Goal: Information Seeking & Learning: Learn about a topic

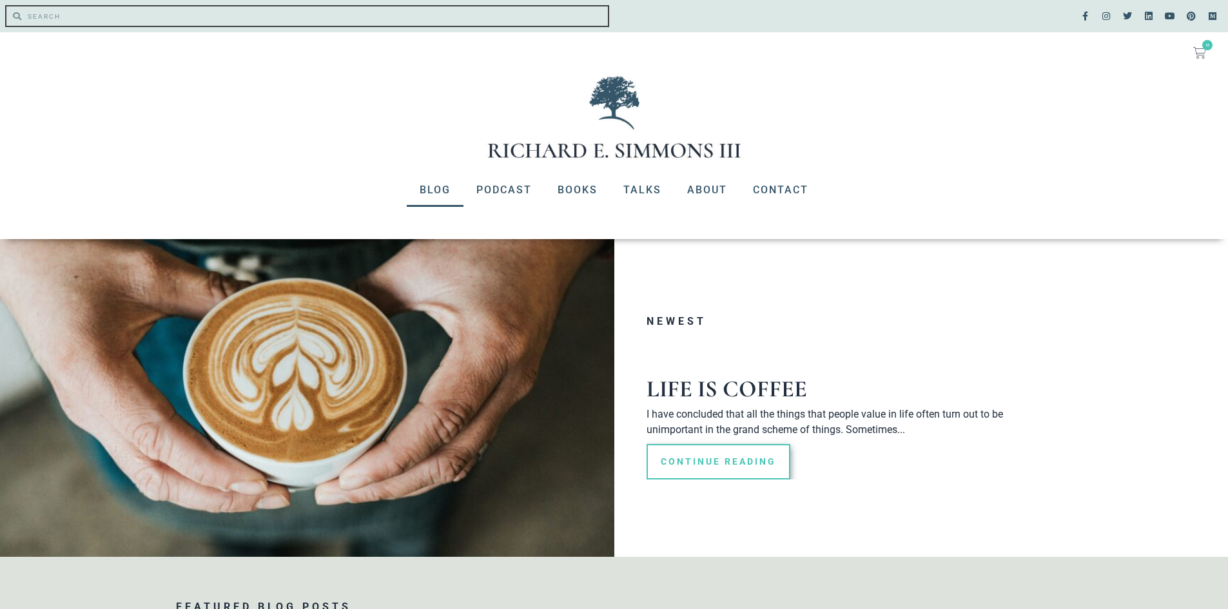
click at [113, 18] on input "Search" at bounding box center [314, 15] width 587 height 19
type input "forgiveness"
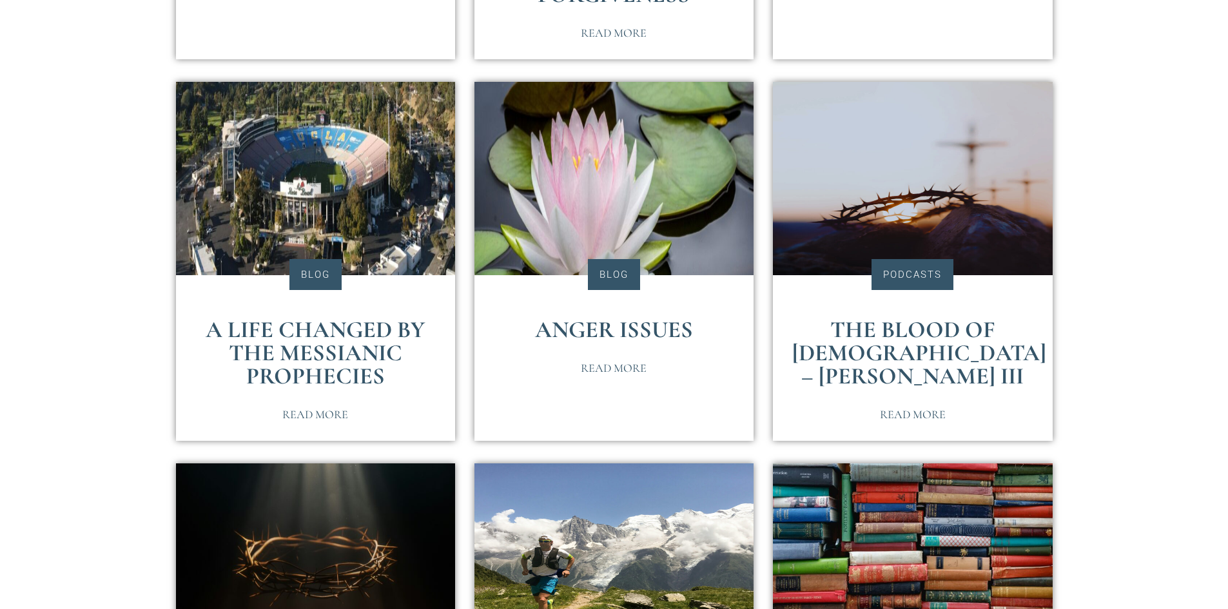
scroll to position [645, 0]
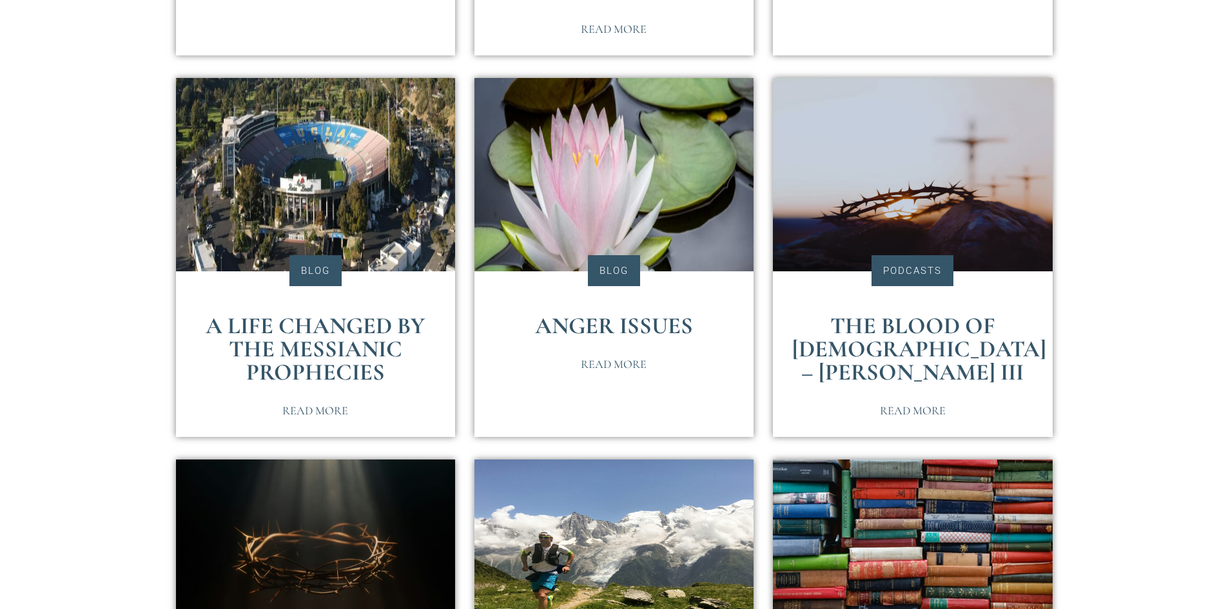
click at [629, 312] on link "Anger Issues" at bounding box center [614, 326] width 158 height 28
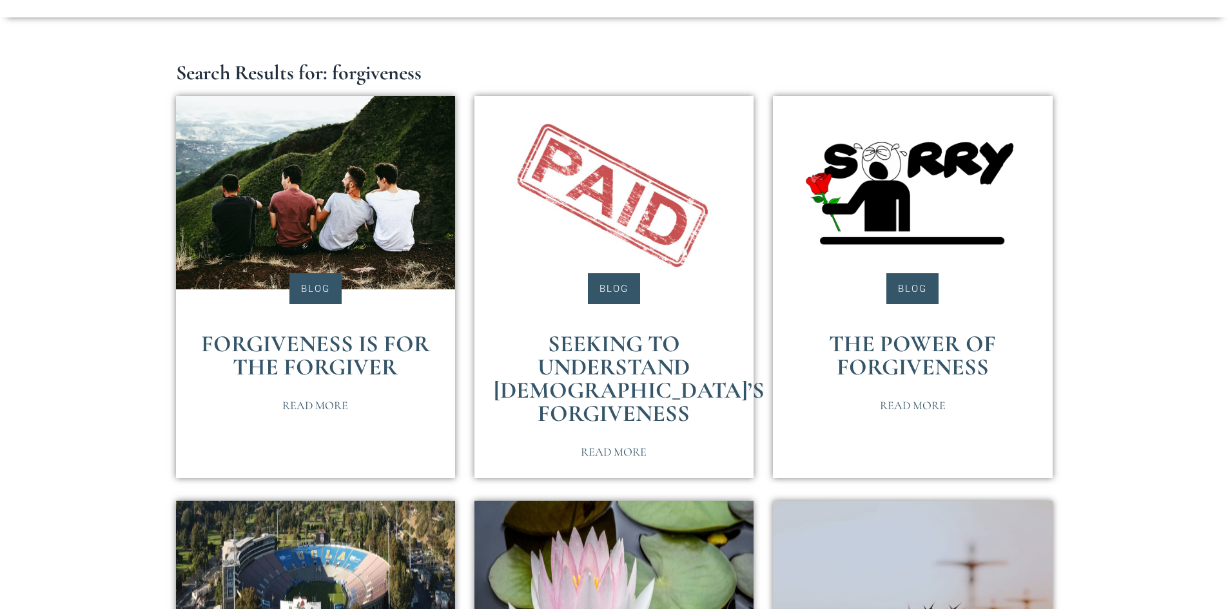
scroll to position [193, 0]
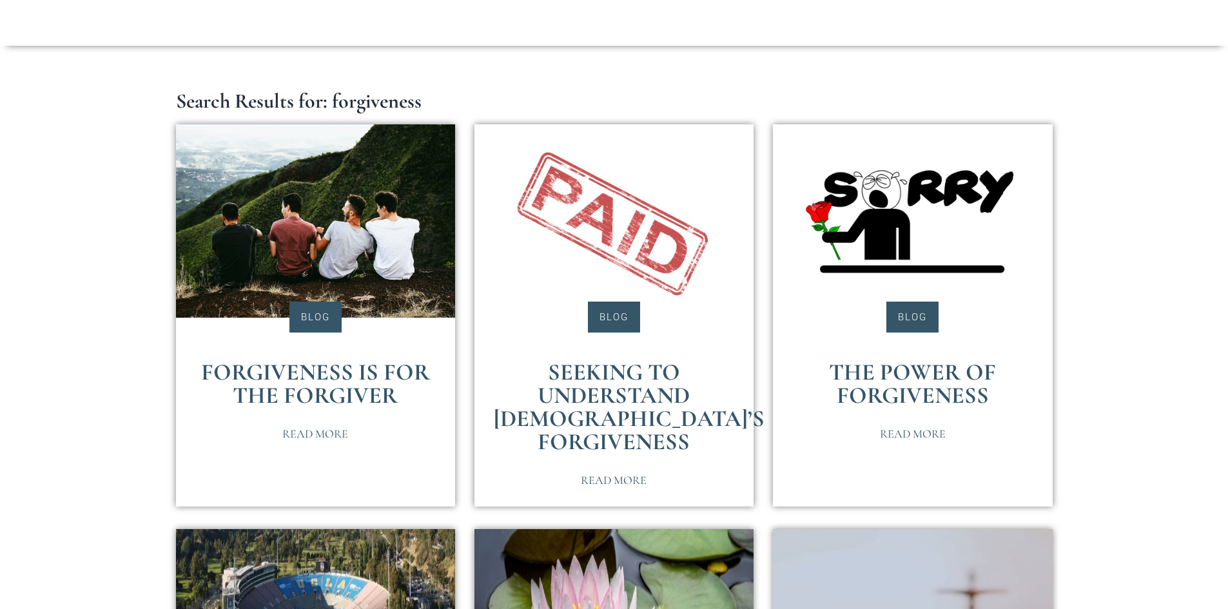
click at [337, 370] on link "Forgiveness is for the Forgiver" at bounding box center [315, 384] width 229 height 51
click at [641, 375] on link "Seeking to Understand [DEMOGRAPHIC_DATA]’s Forgiveness" at bounding box center [629, 407] width 271 height 97
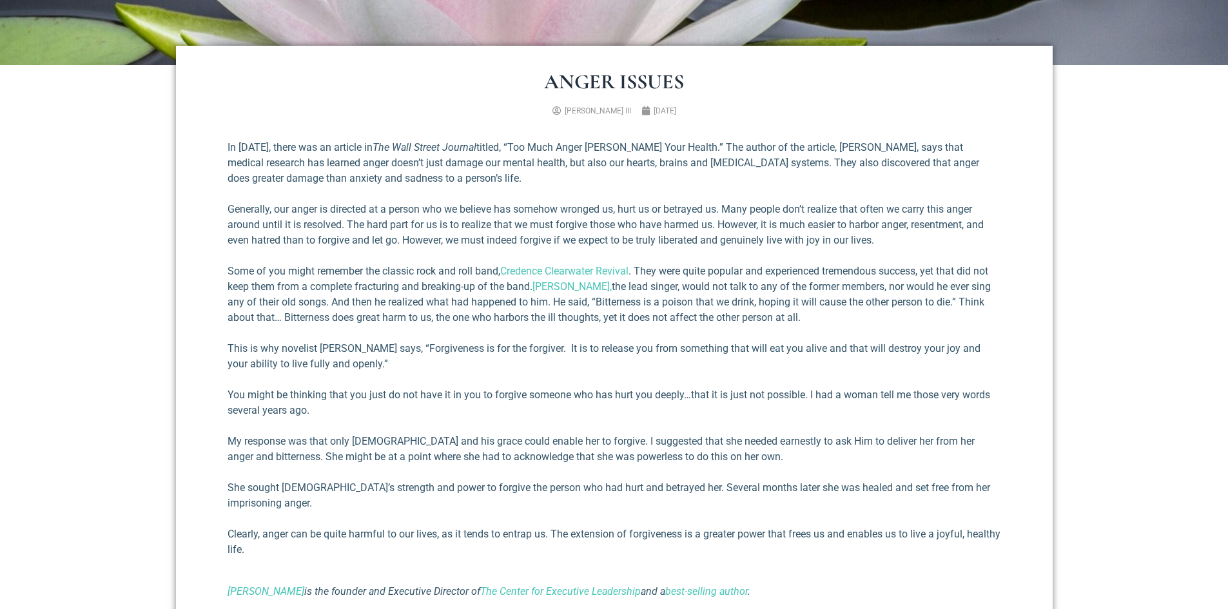
scroll to position [516, 0]
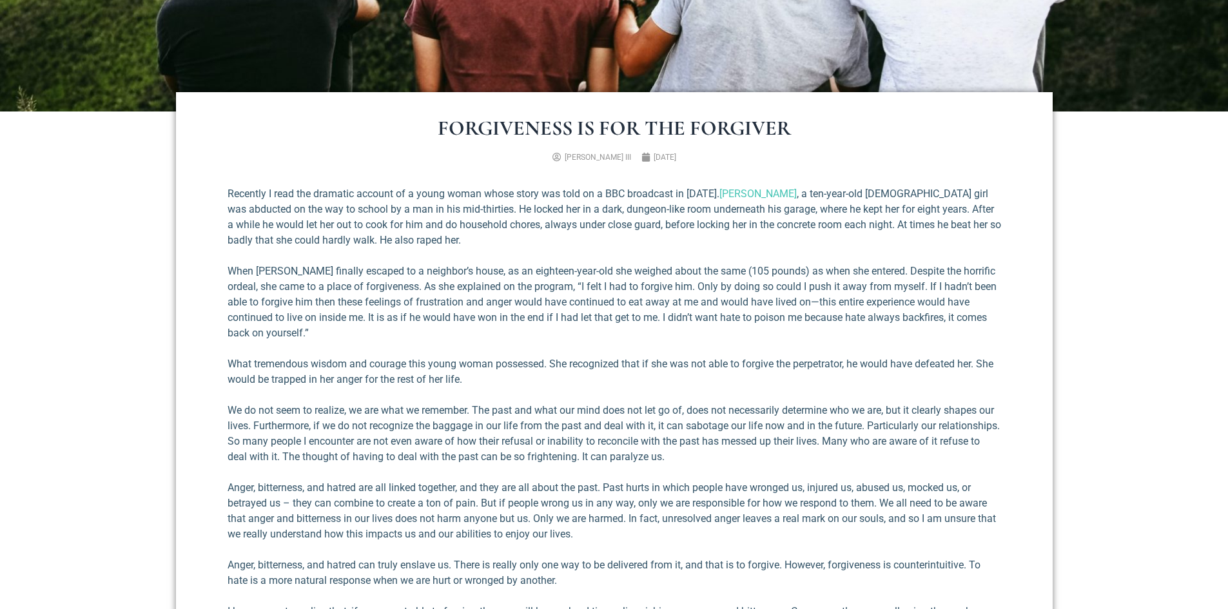
scroll to position [451, 0]
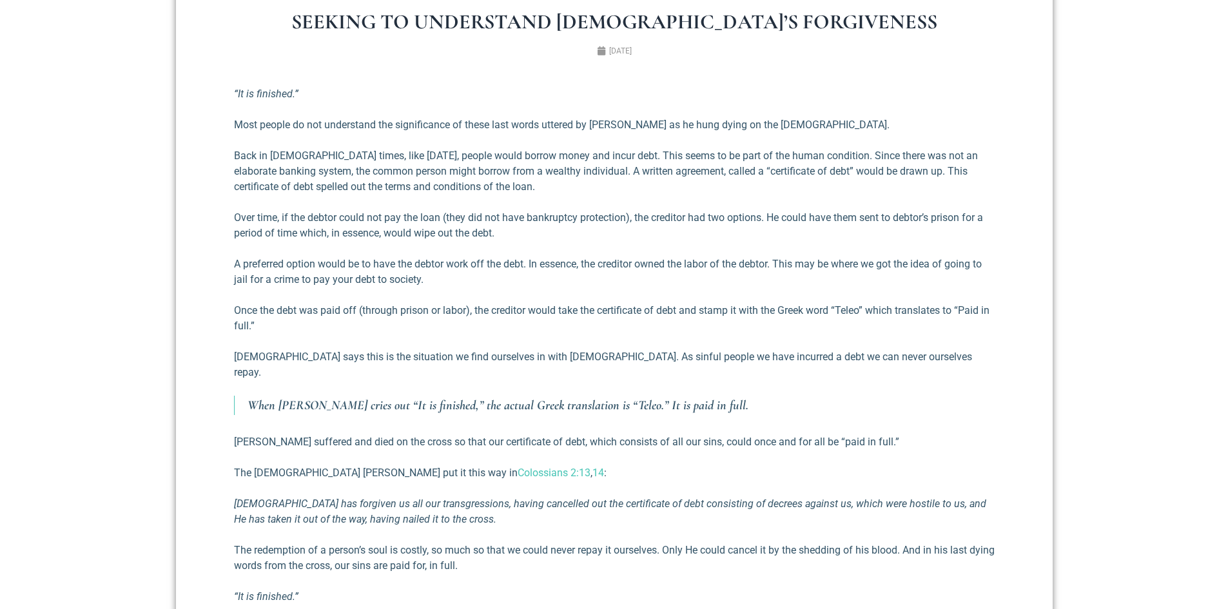
scroll to position [451, 0]
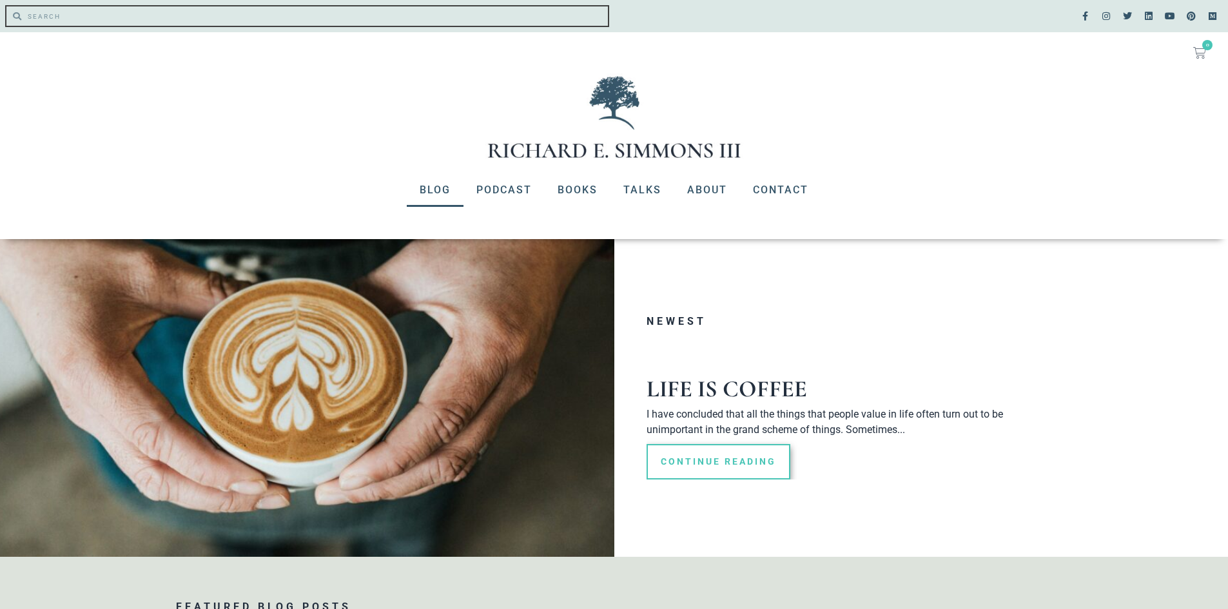
click at [164, 20] on input "Search" at bounding box center [314, 15] width 587 height 19
type input "forgiveness"
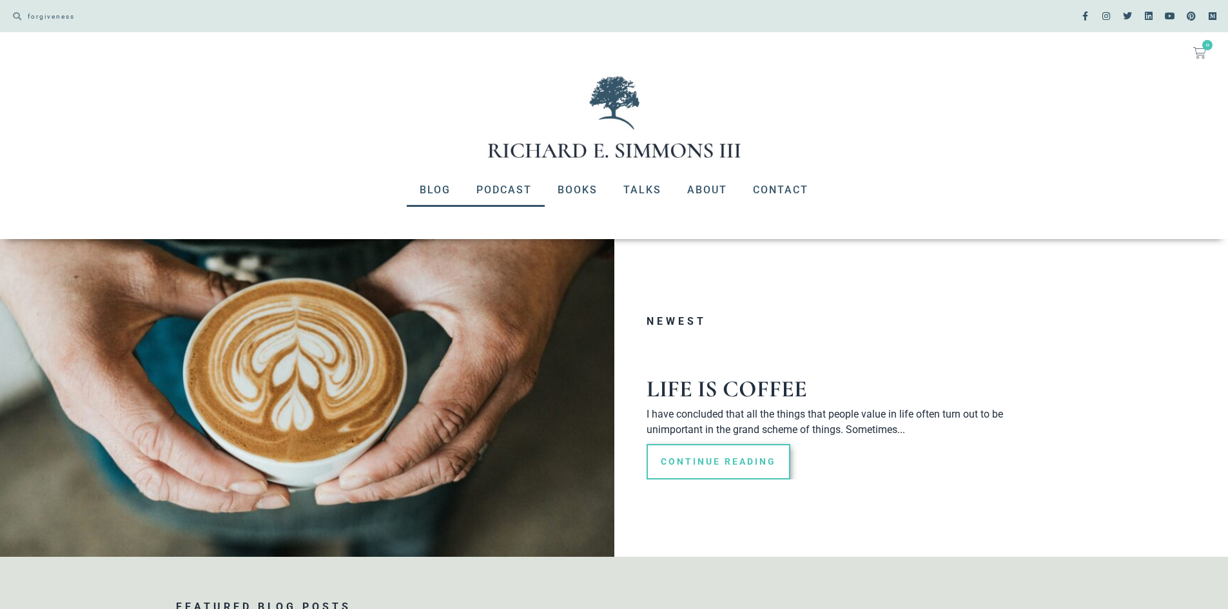
click at [511, 192] on link "Podcast" at bounding box center [504, 190] width 81 height 34
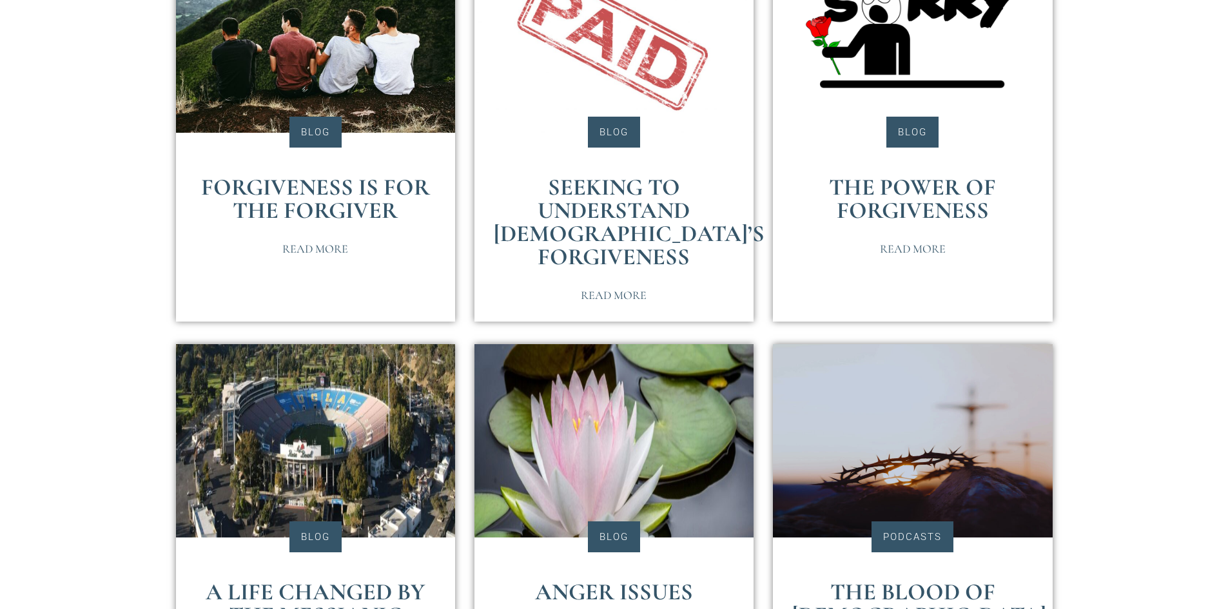
scroll to position [387, 0]
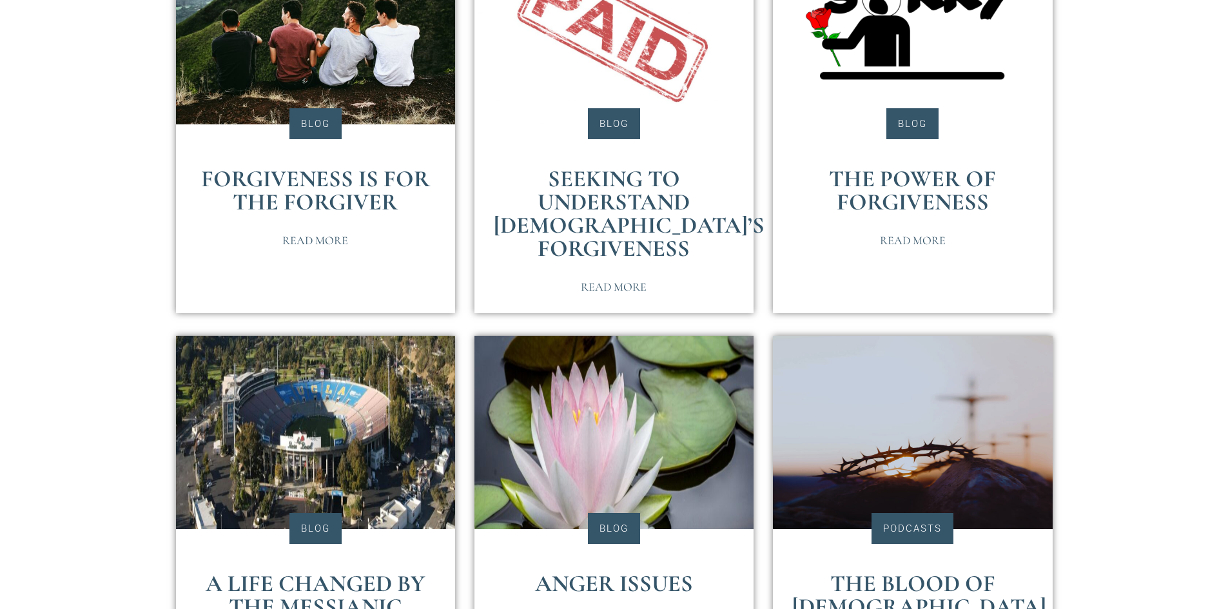
click at [918, 189] on link "The Power of Forgiveness" at bounding box center [912, 190] width 167 height 51
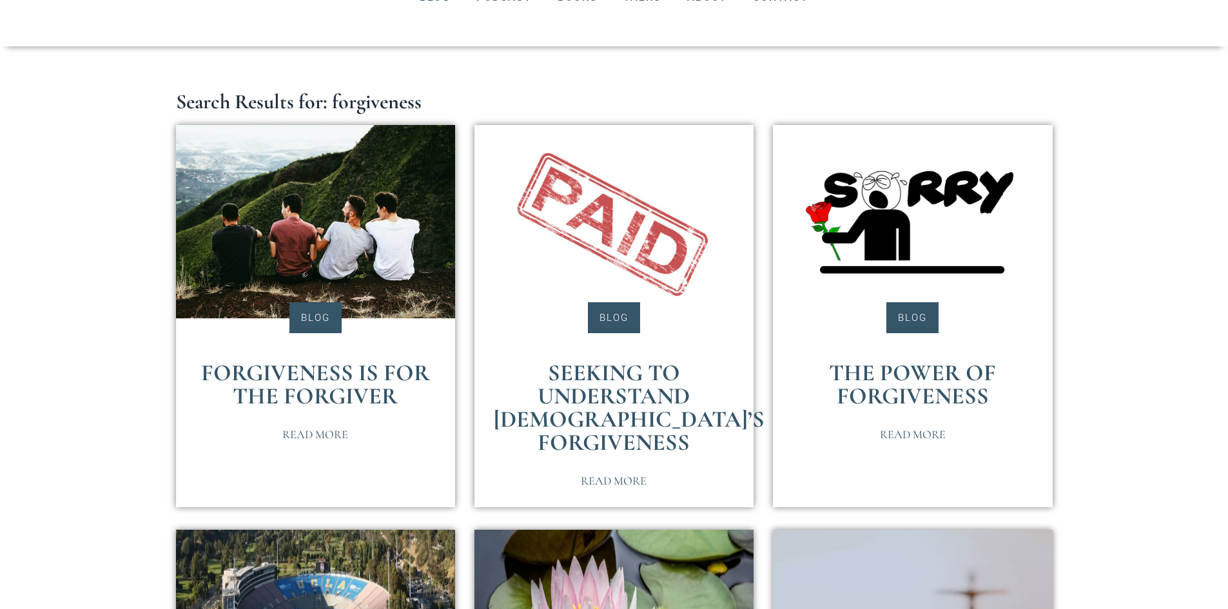
scroll to position [193, 0]
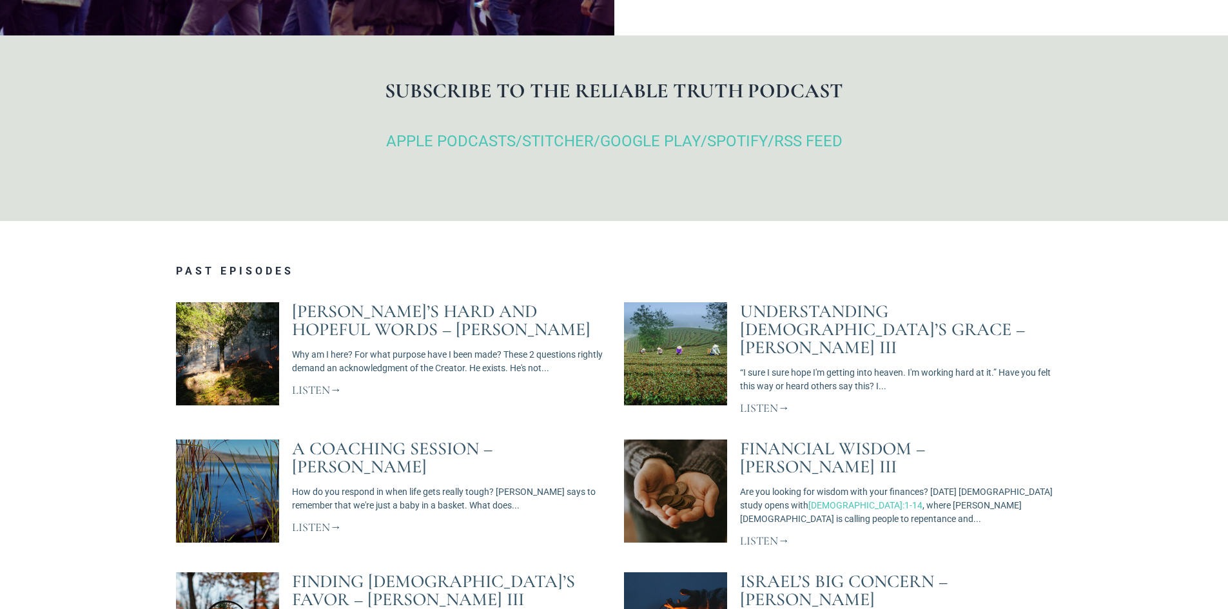
scroll to position [580, 0]
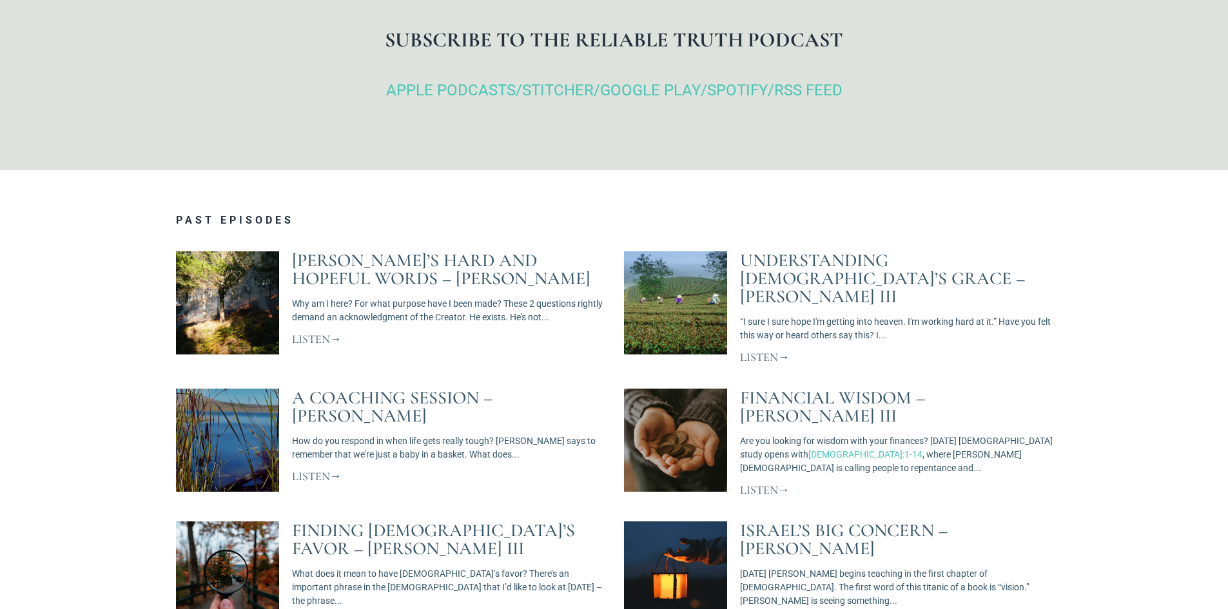
click at [758, 350] on link "Listen" at bounding box center [765, 357] width 50 height 14
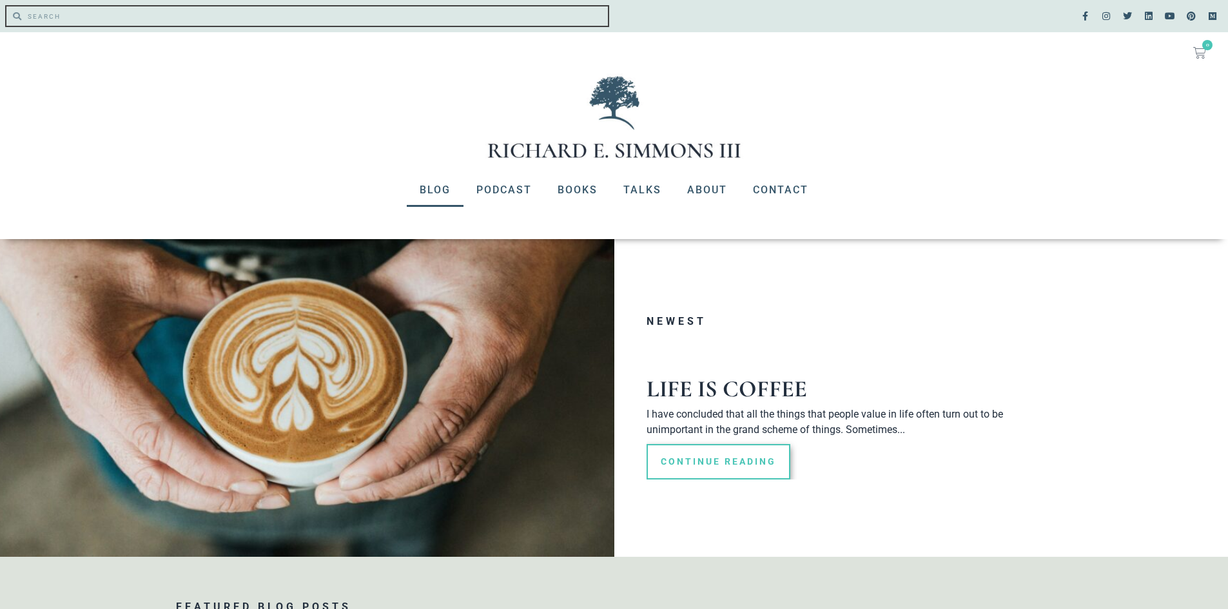
click at [88, 20] on input "Search" at bounding box center [314, 15] width 587 height 19
type input "the power of forgiveness"
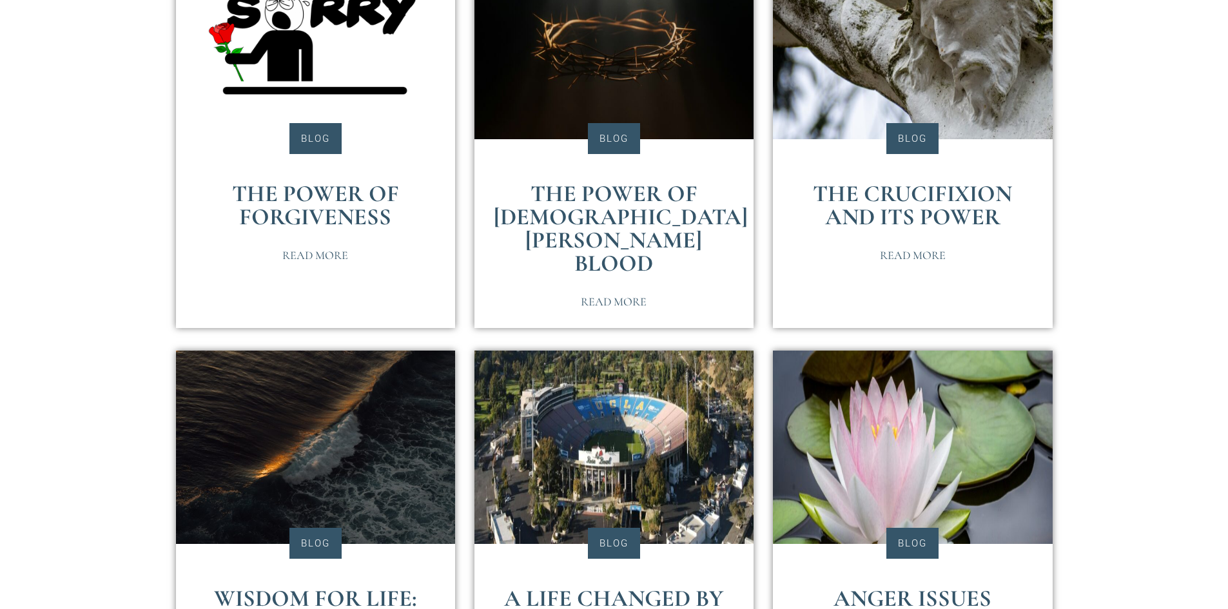
scroll to position [258, 0]
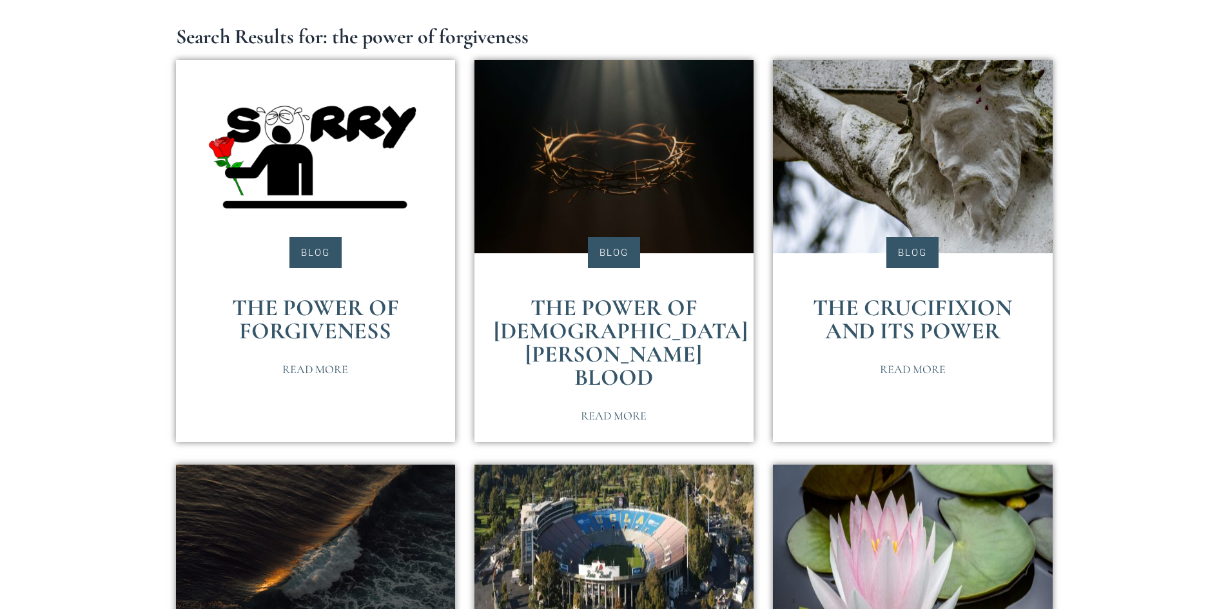
click at [907, 305] on link "The Crucifixion and Its Power" at bounding box center [912, 319] width 199 height 51
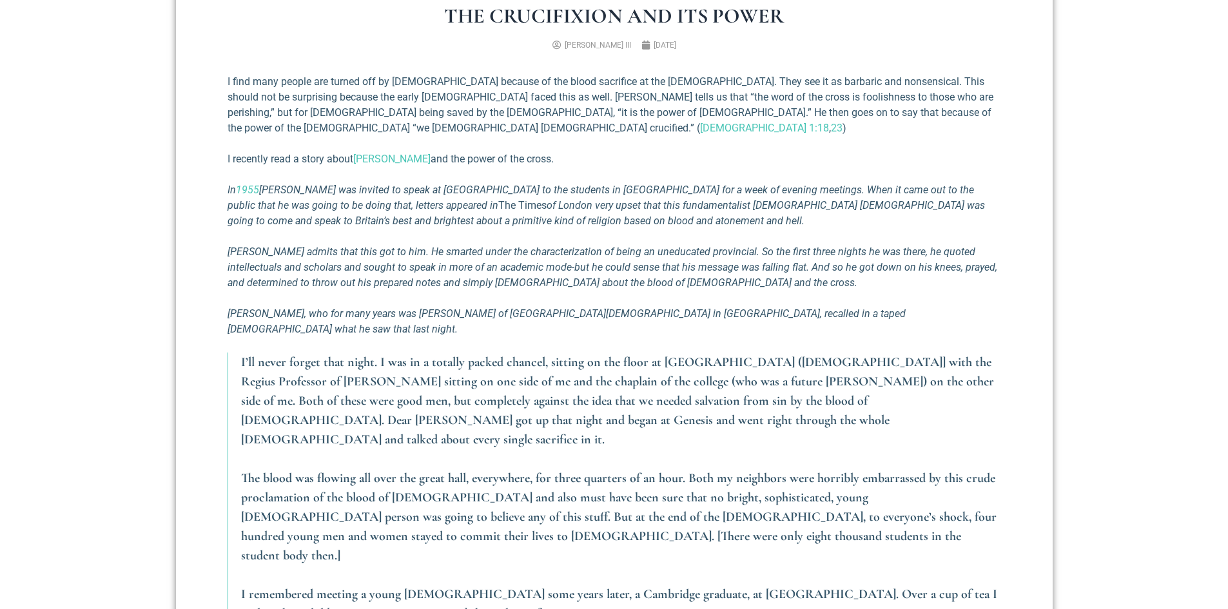
scroll to position [709, 0]
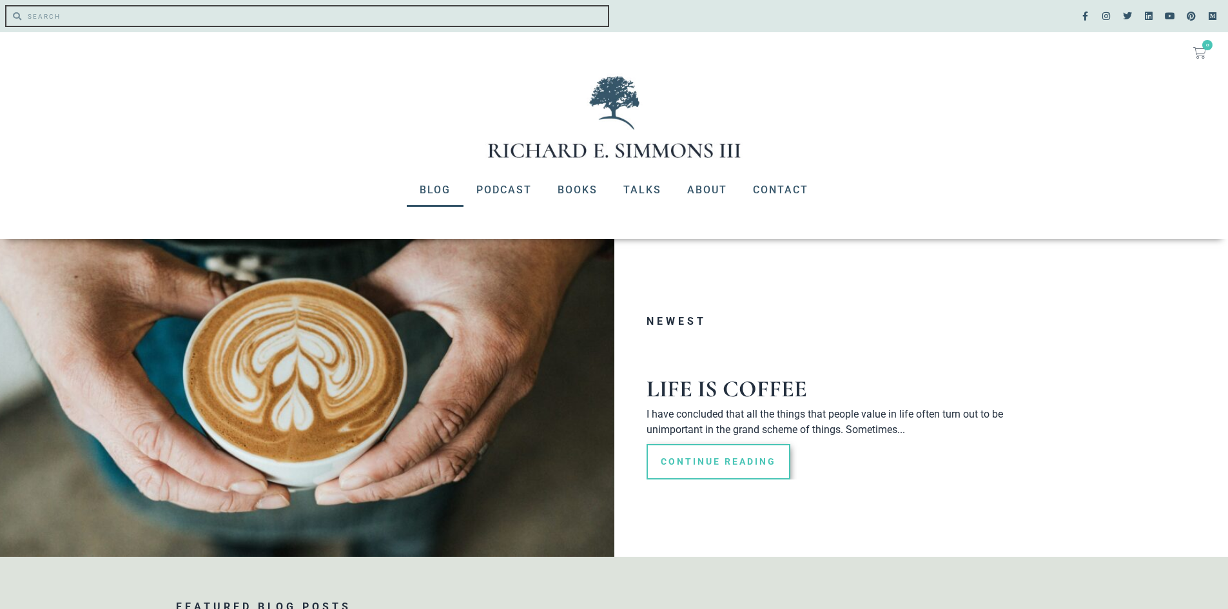
click at [86, 21] on input "Search" at bounding box center [314, 15] width 587 height 19
type input "vietttnam"
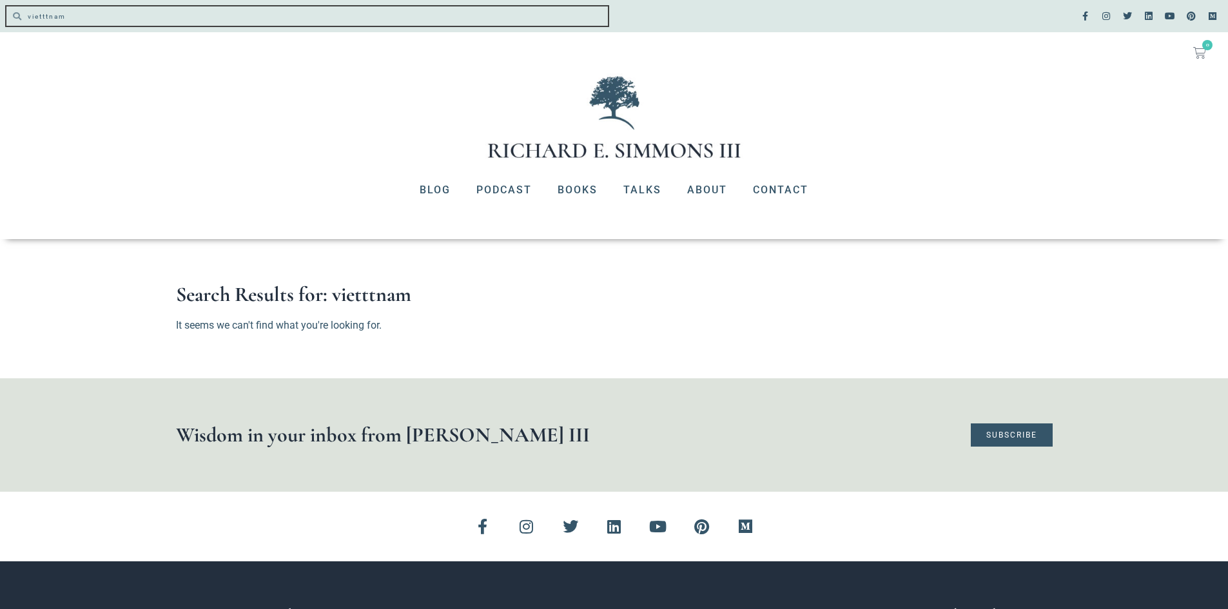
click at [74, 19] on input "vietttnam" at bounding box center [314, 15] width 587 height 19
type input "vietnam"
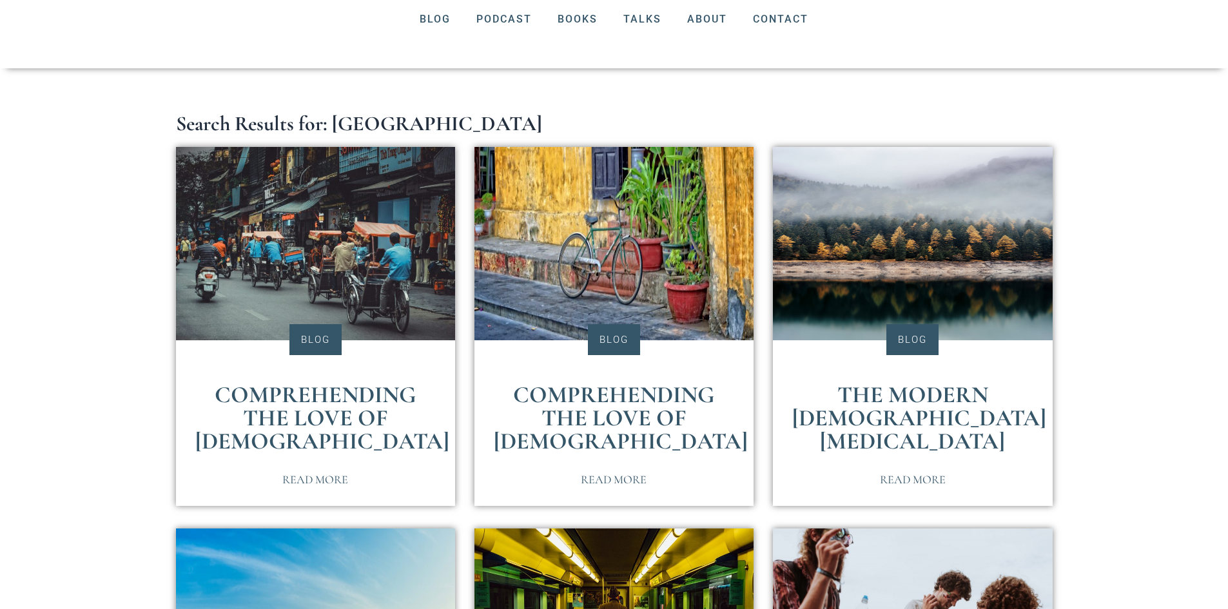
scroll to position [193, 0]
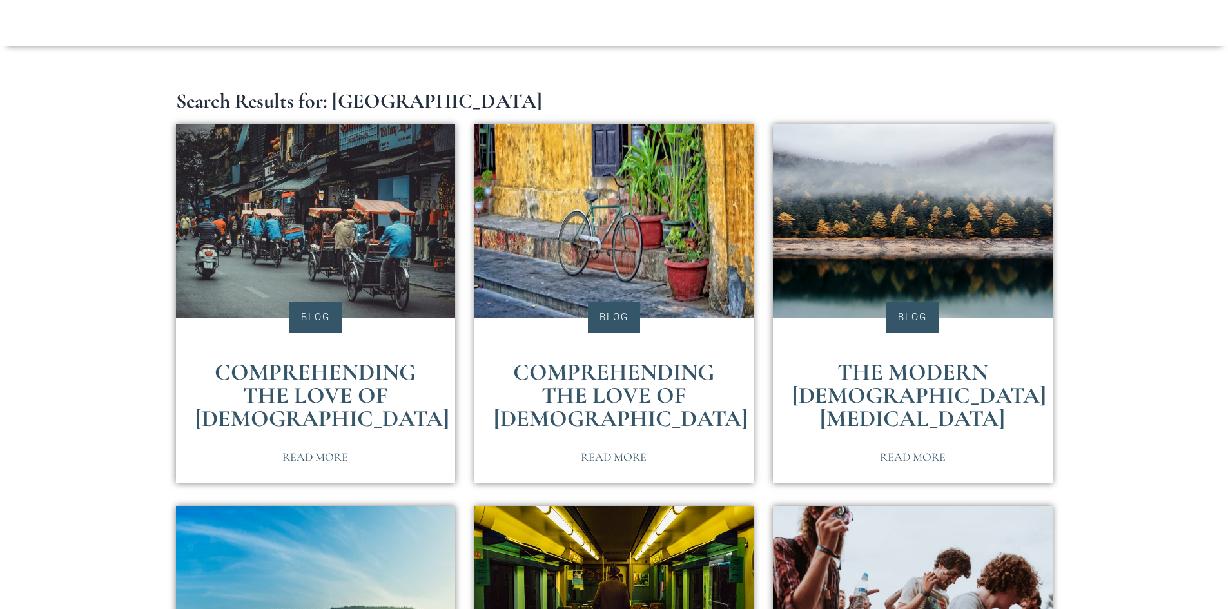
click at [320, 381] on link "Comprehending the Love of [DEMOGRAPHIC_DATA]" at bounding box center [322, 396] width 254 height 74
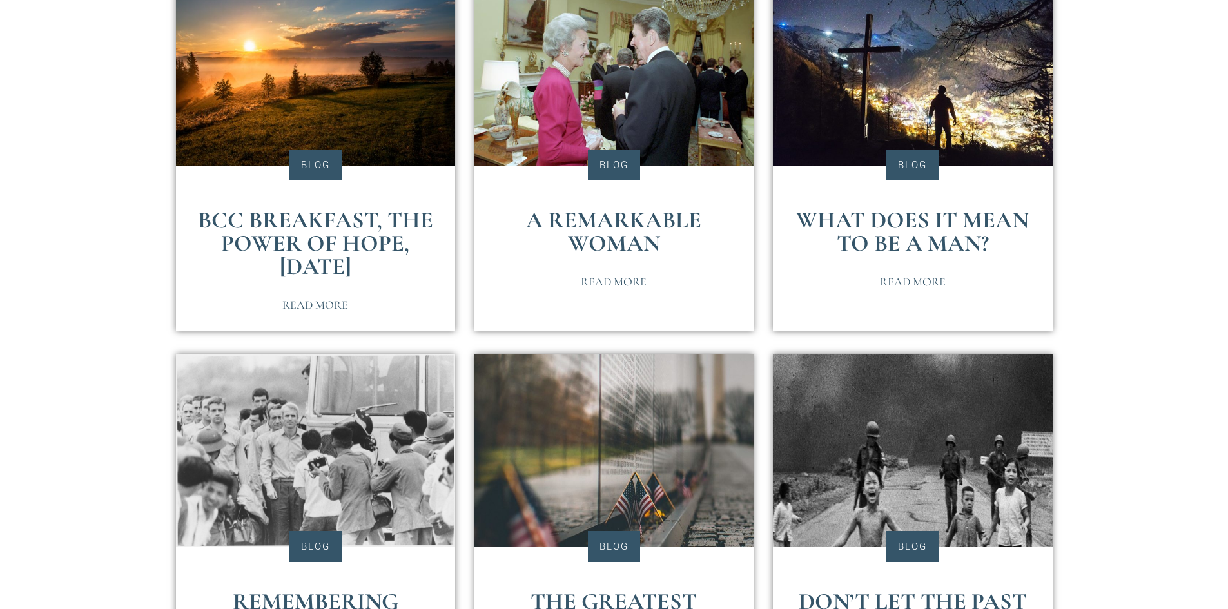
scroll to position [1161, 0]
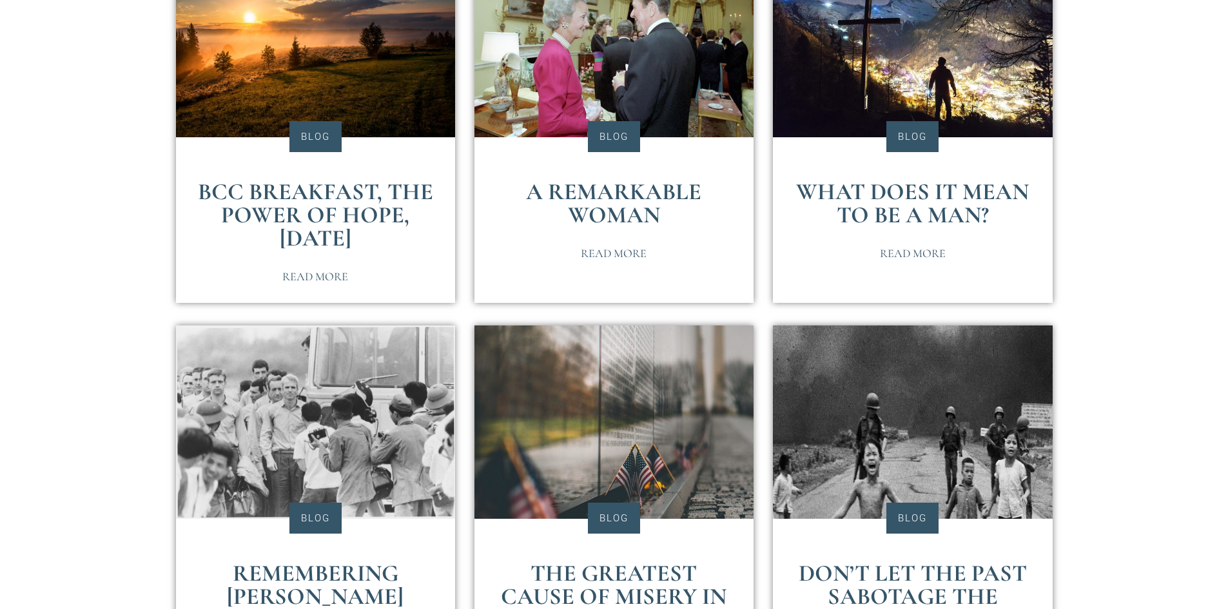
click at [908, 560] on link "Don’t Let the Past Sabotage the Present" at bounding box center [913, 597] width 228 height 74
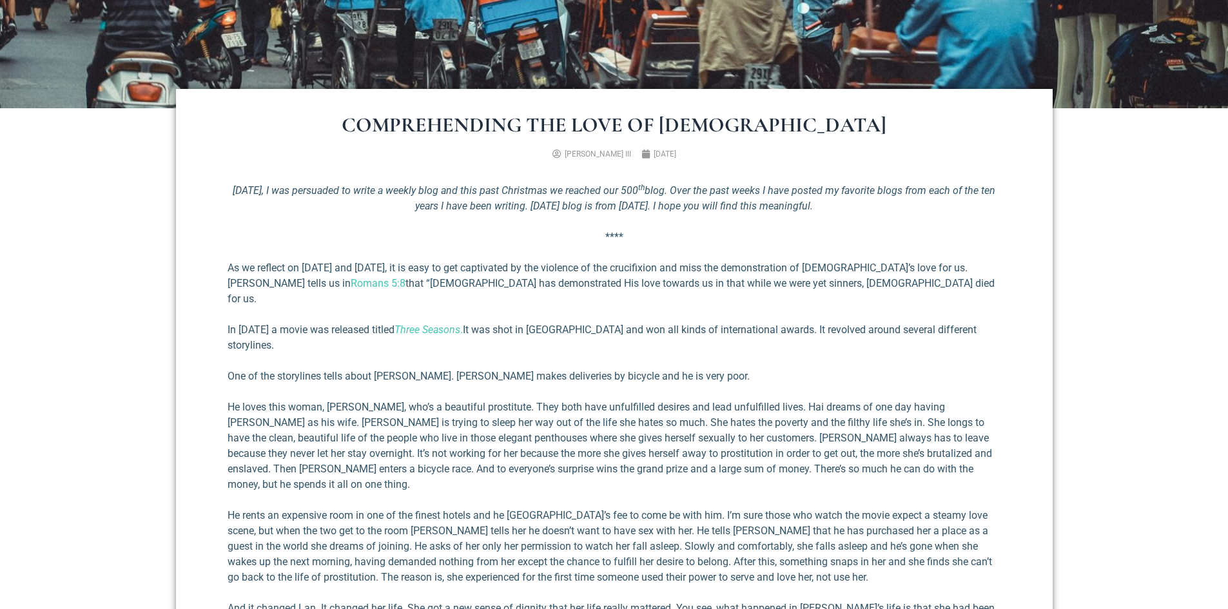
scroll to position [451, 0]
